Goal: Navigation & Orientation: Find specific page/section

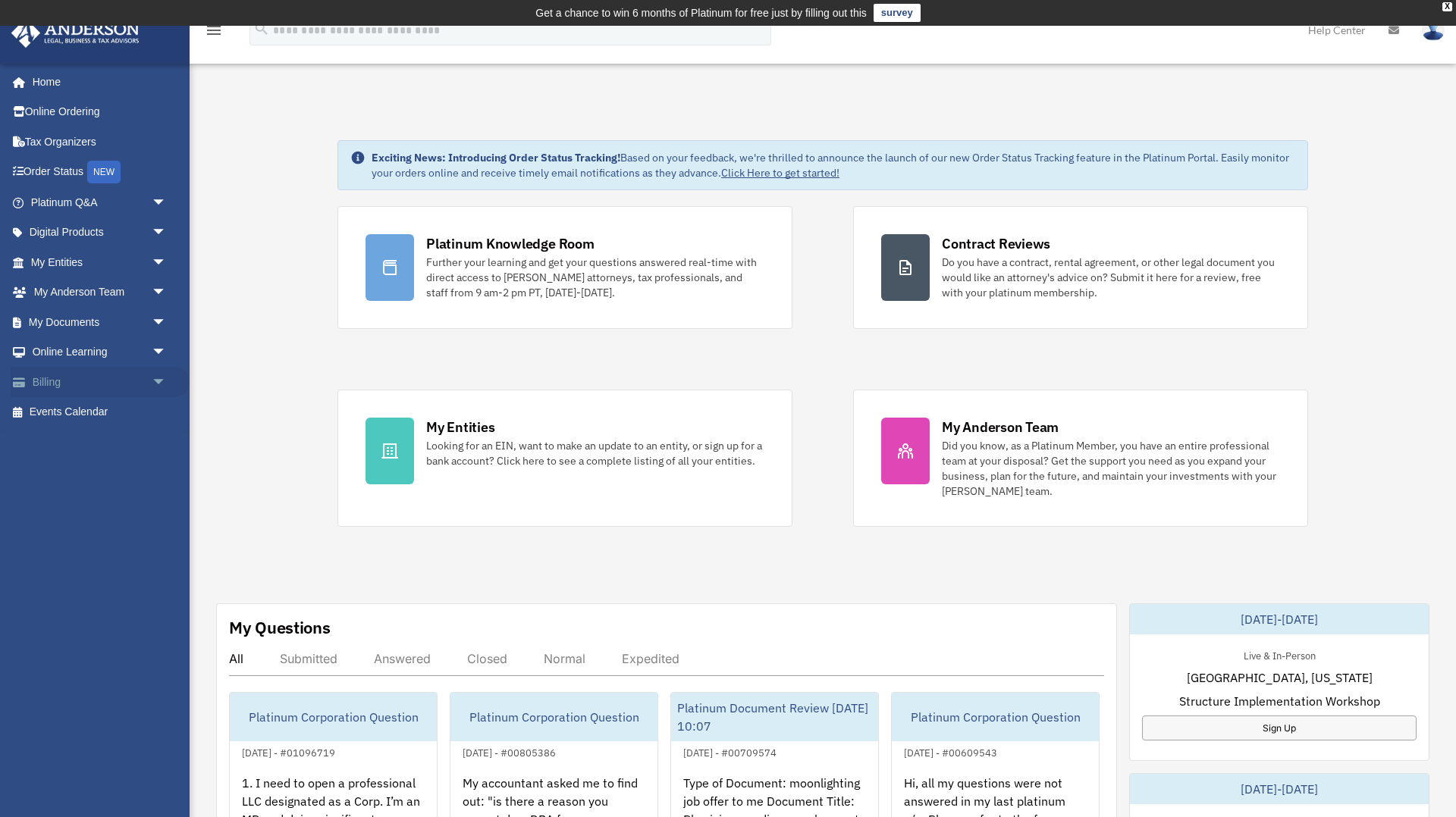
click at [160, 383] on span "arrow_drop_down" at bounding box center [167, 382] width 31 height 31
click at [90, 412] on link "$ Open Invoices" at bounding box center [105, 413] width 169 height 31
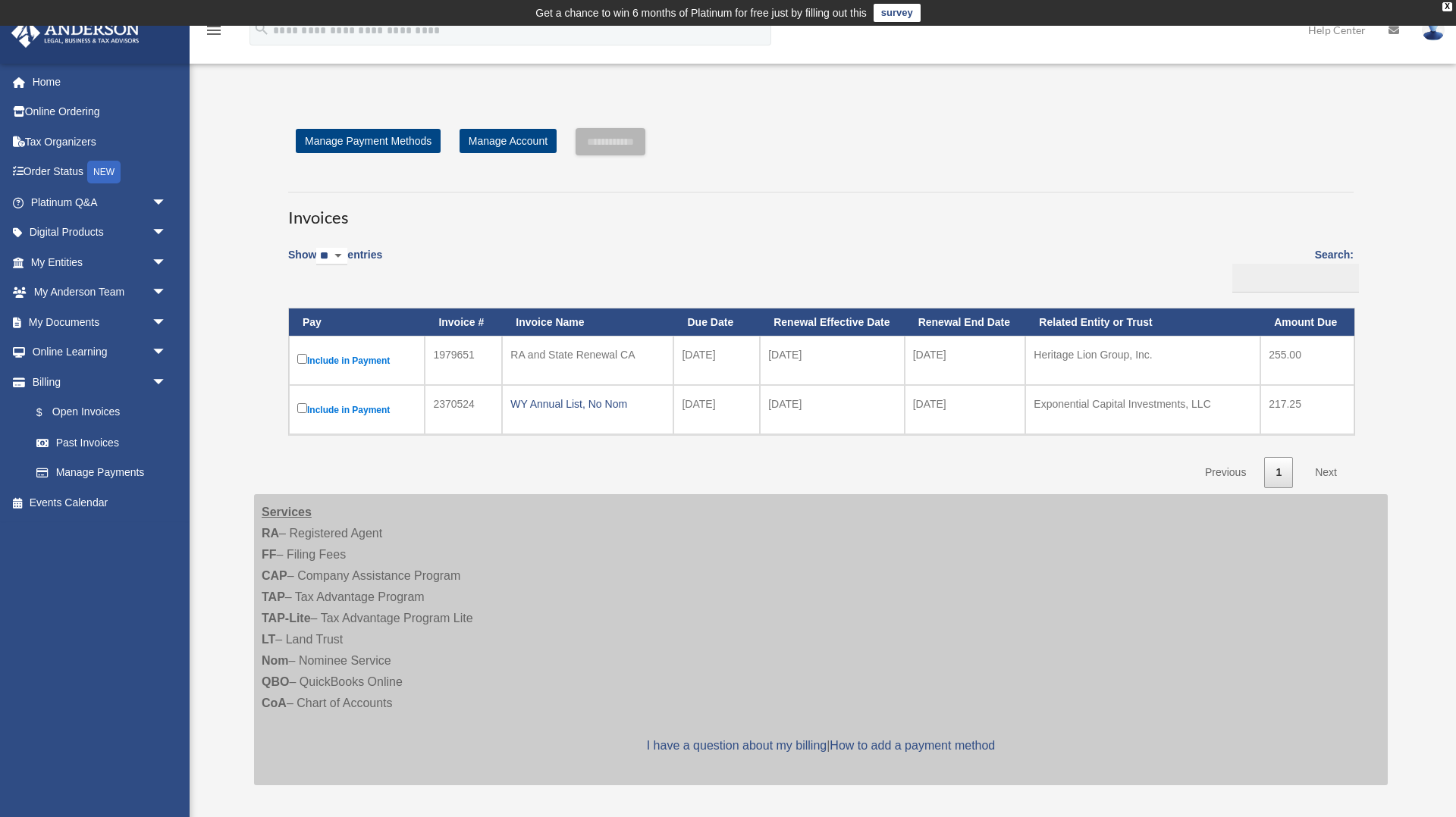
click at [553, 357] on div "RA and State Renewal CA" at bounding box center [588, 355] width 154 height 22
click at [162, 202] on span "arrow_drop_down" at bounding box center [167, 203] width 31 height 31
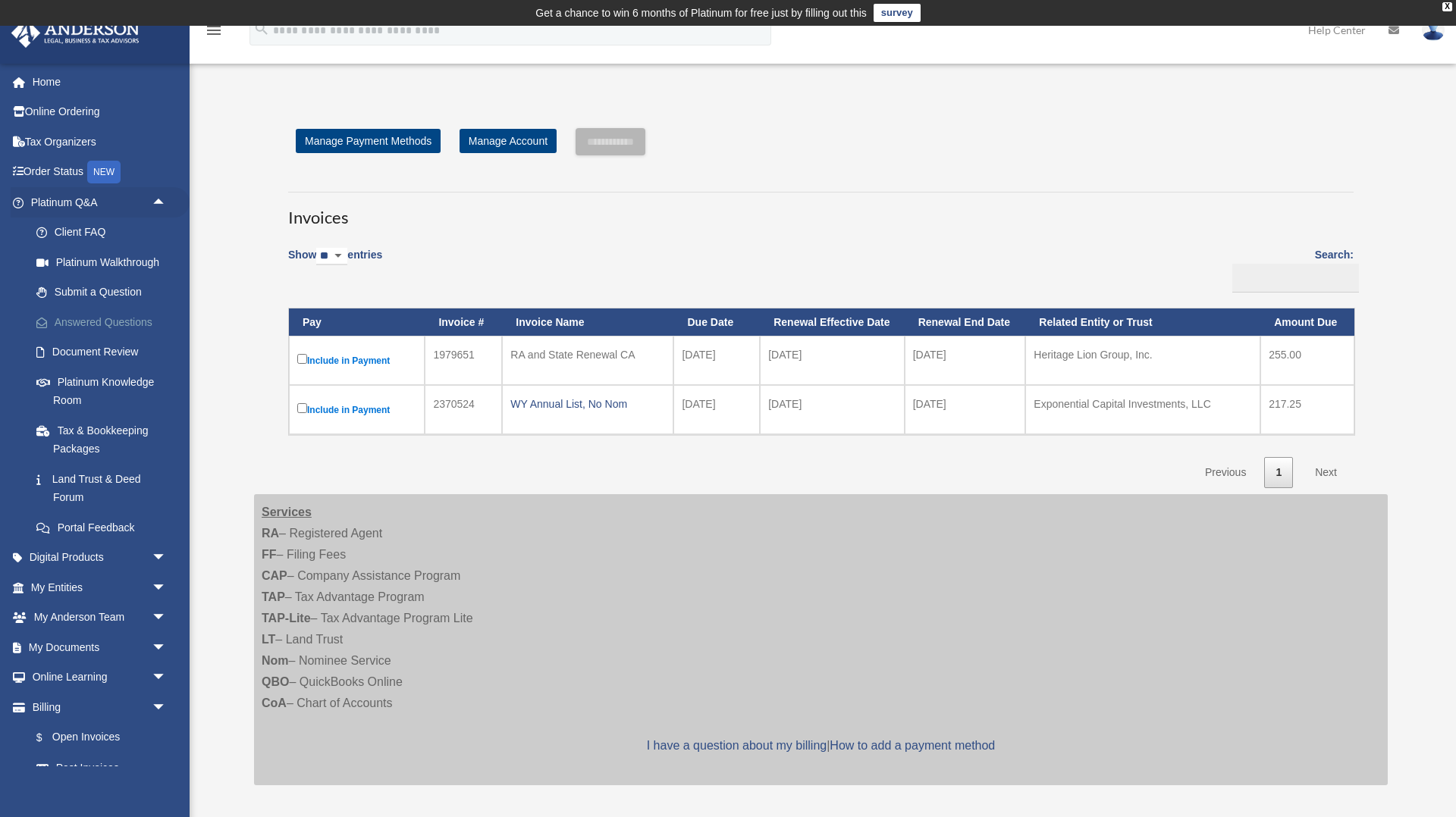
click at [89, 314] on link "Answered Questions" at bounding box center [105, 322] width 169 height 31
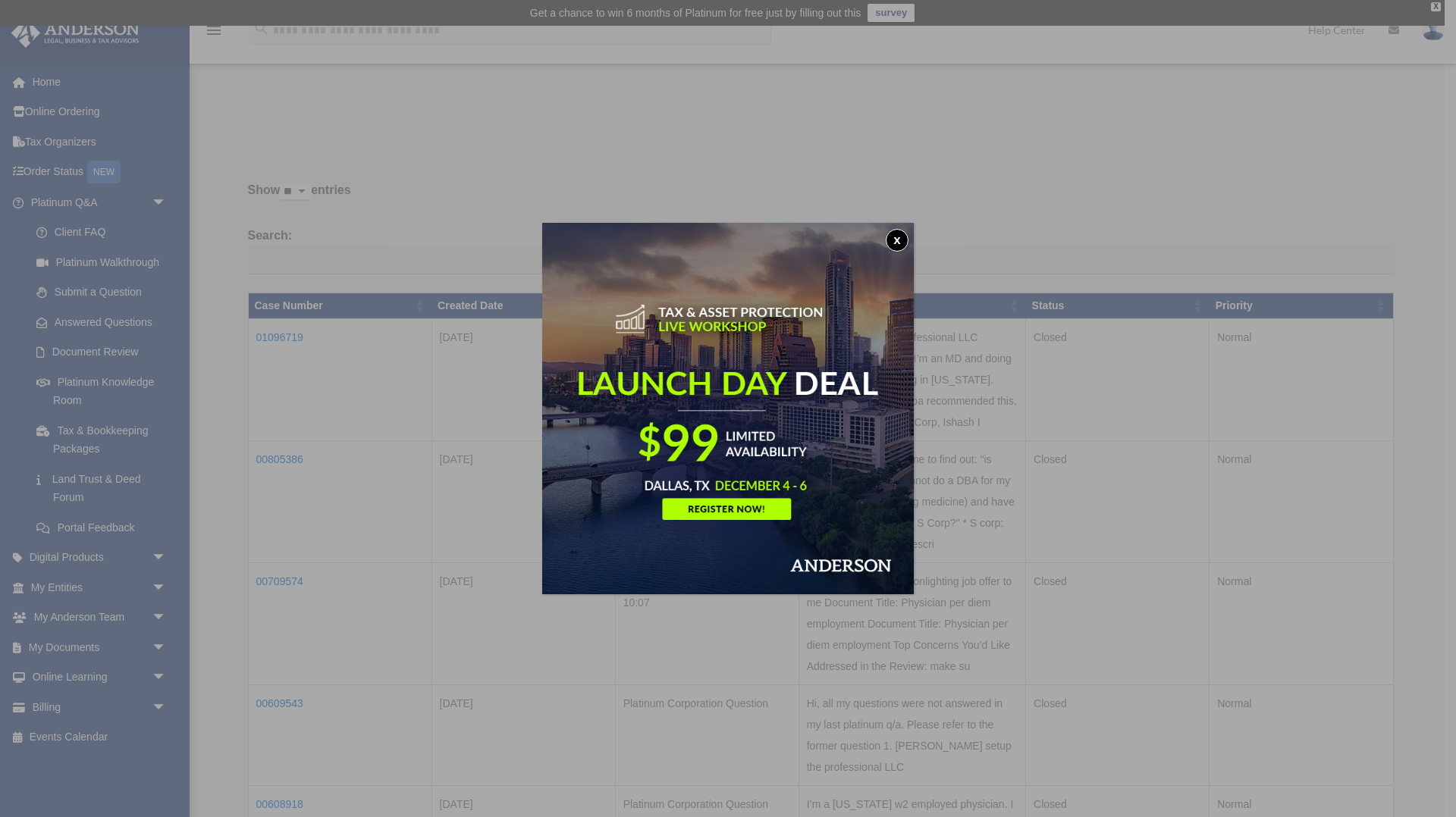
click at [900, 240] on button "x" at bounding box center [897, 240] width 22 height 22
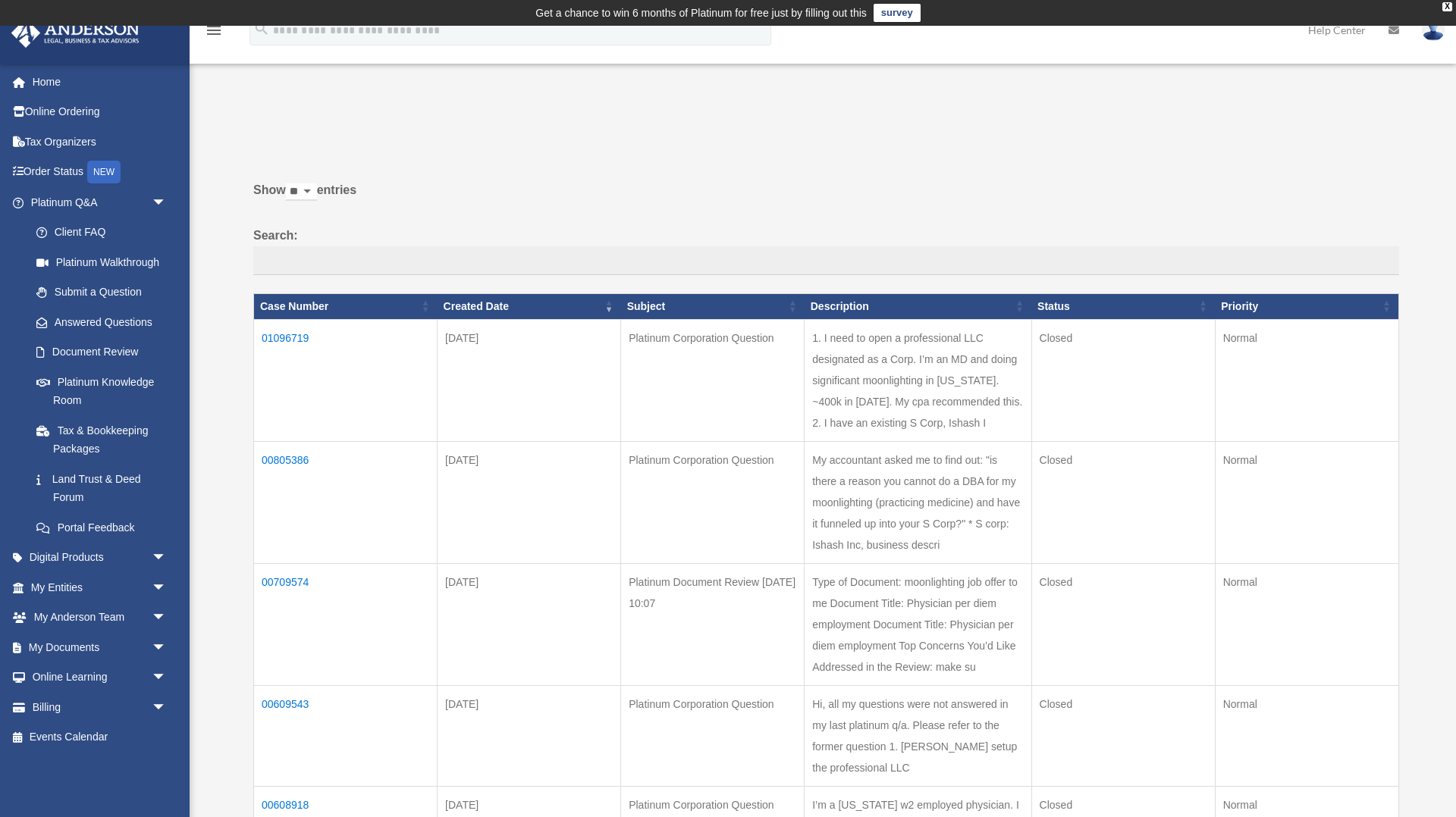
click at [287, 337] on td "01096719" at bounding box center [346, 379] width 184 height 122
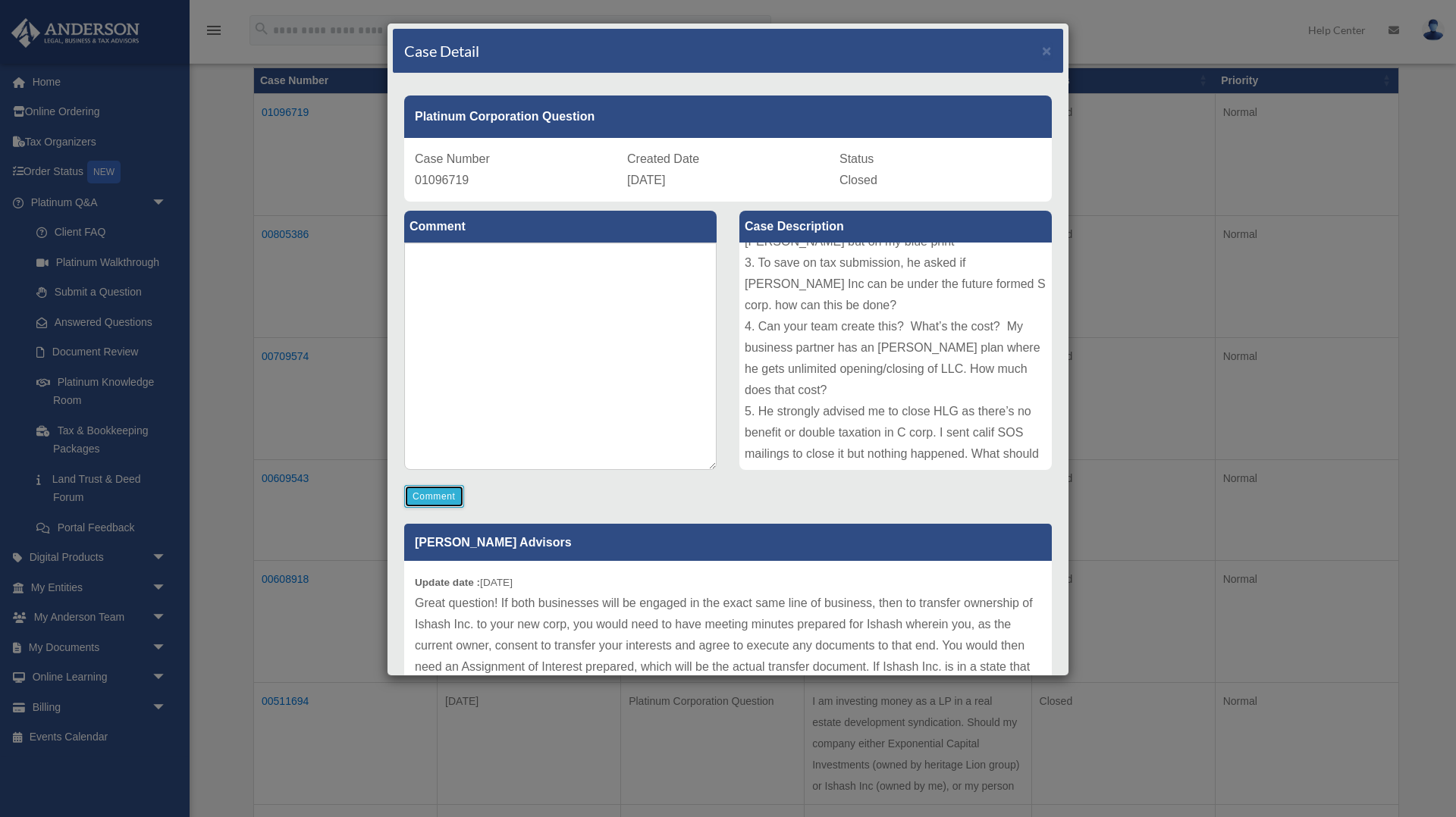
click at [428, 494] on button "Comment" at bounding box center [434, 496] width 60 height 22
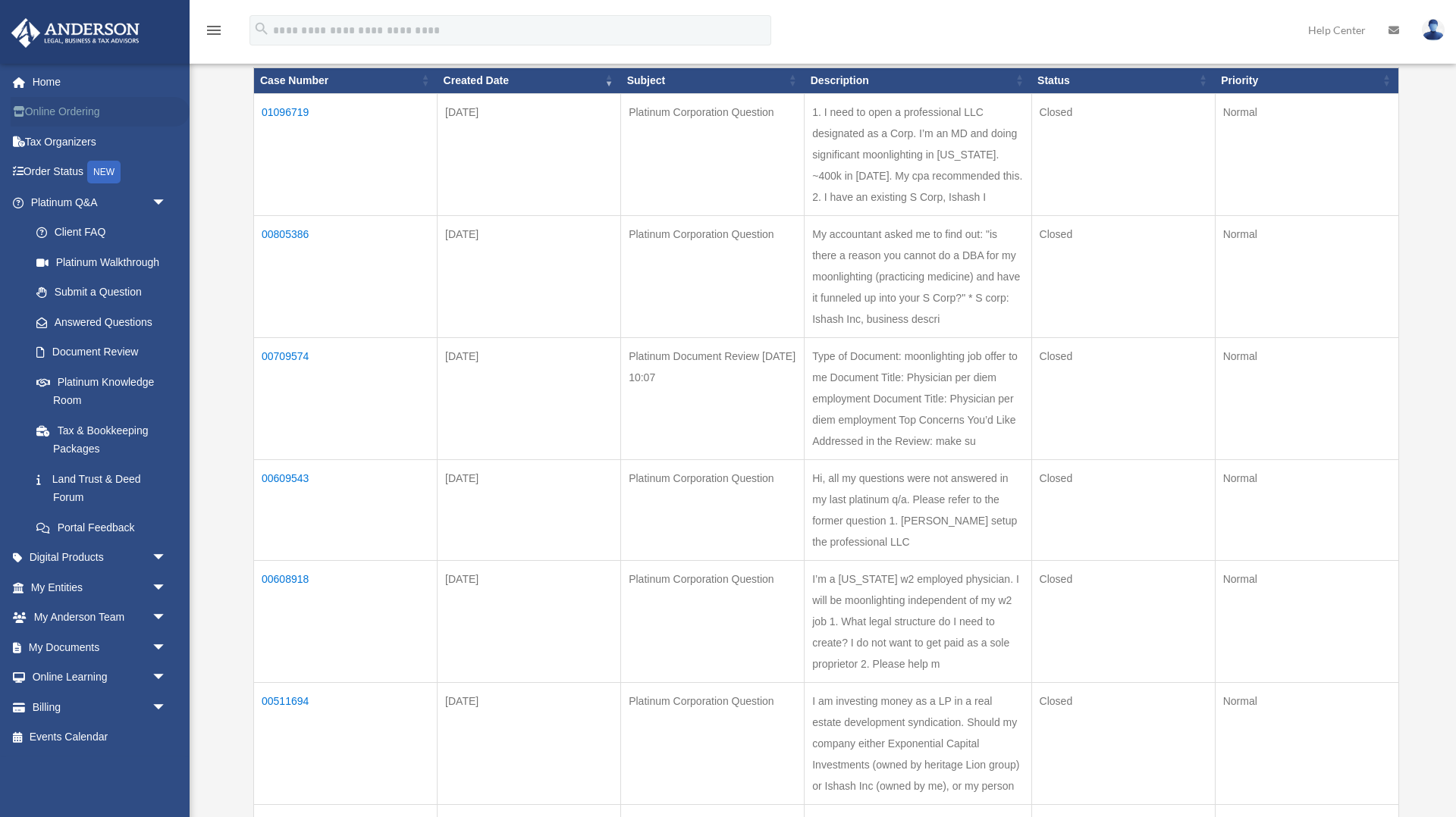
click at [94, 110] on link "Online Ordering" at bounding box center [100, 112] width 179 height 31
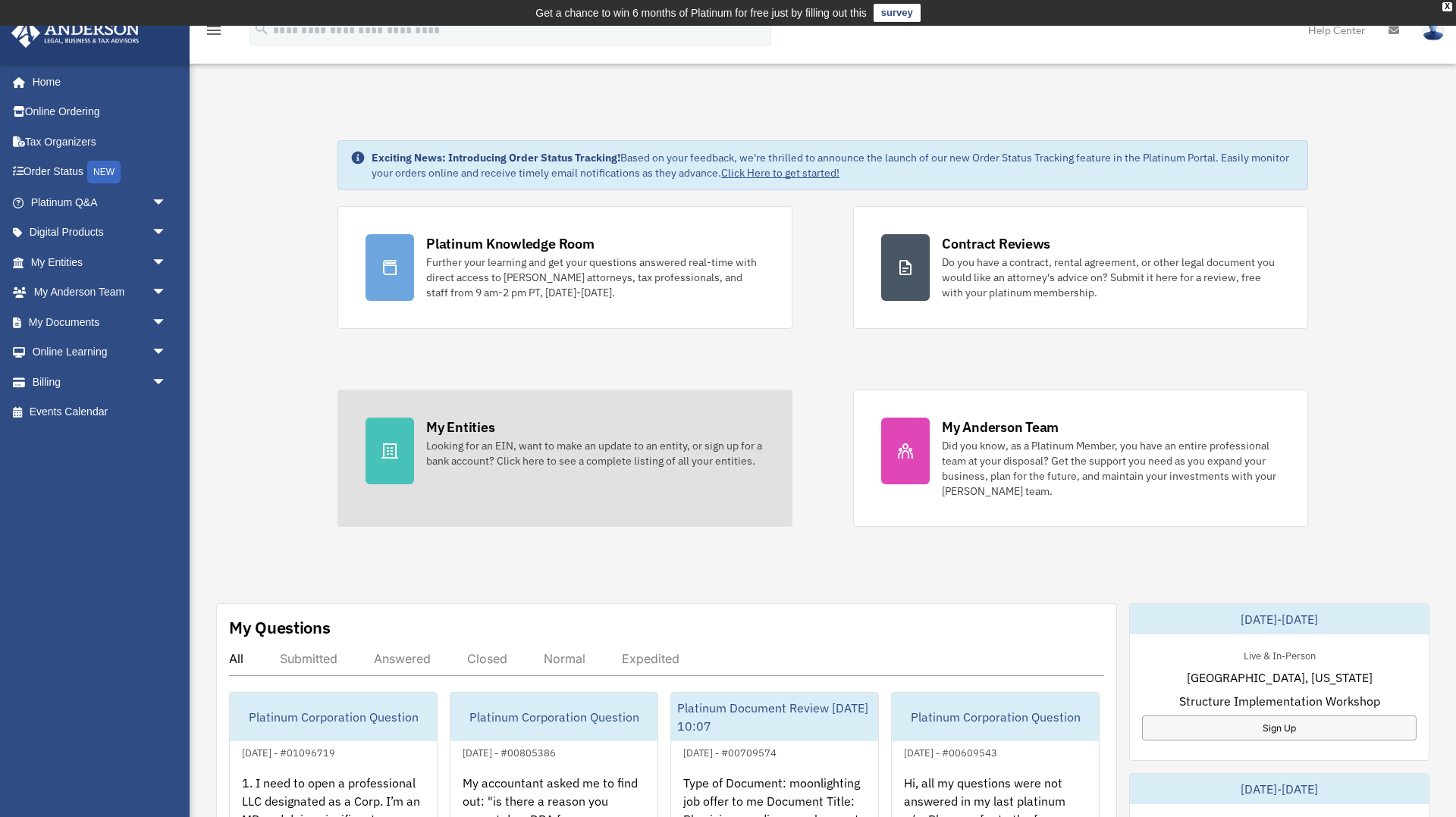
click at [463, 435] on div "My Entities" at bounding box center [460, 427] width 68 height 19
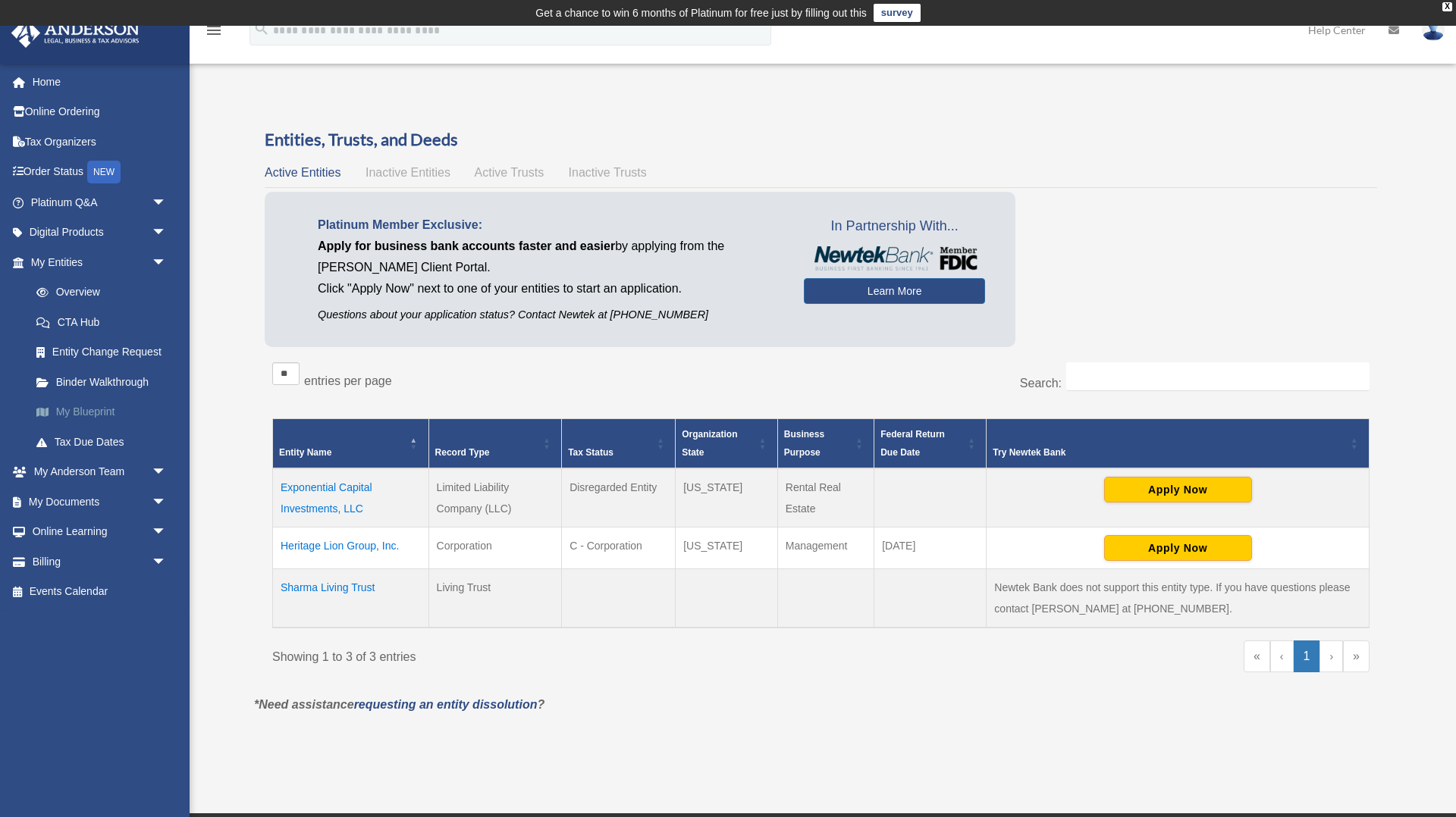
click at [81, 404] on link "My Blueprint" at bounding box center [105, 413] width 169 height 31
